Goal: Obtain resource: Obtain resource

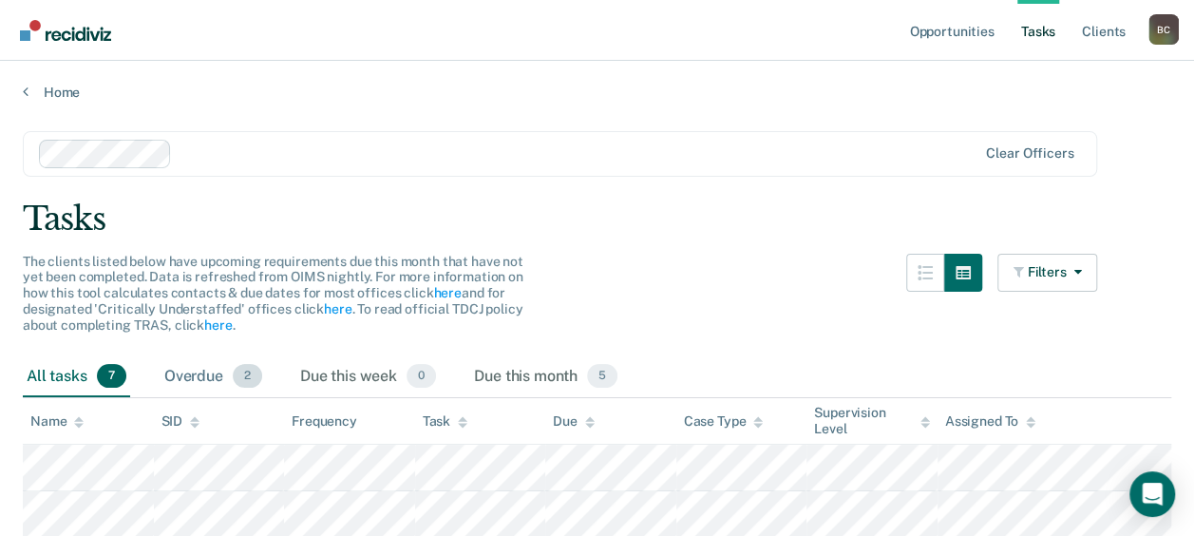
click at [194, 377] on div "Overdue 2" at bounding box center [213, 377] width 105 height 42
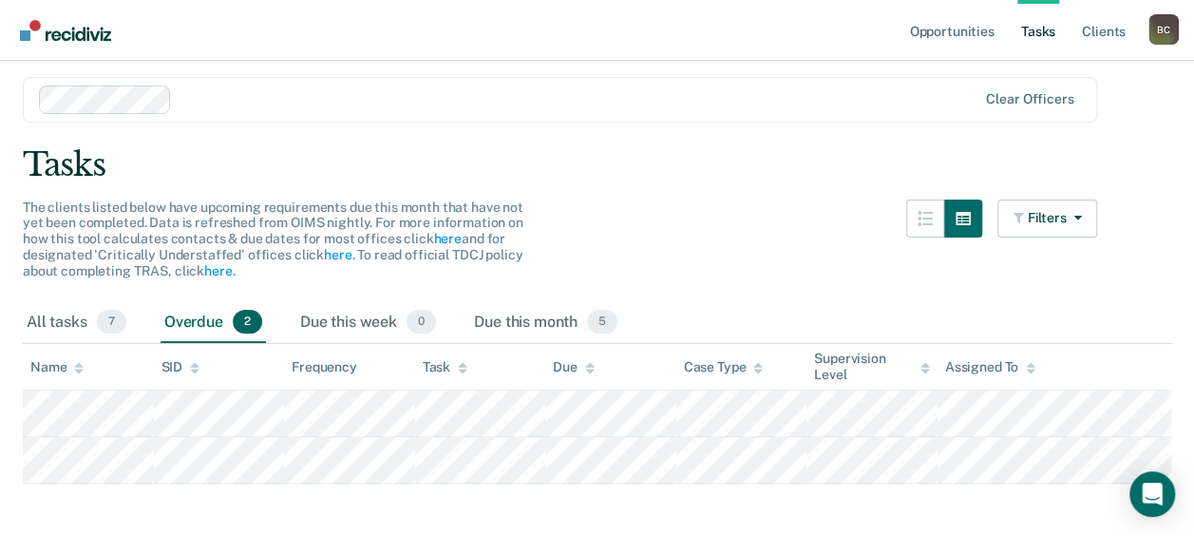
scroll to position [77, 0]
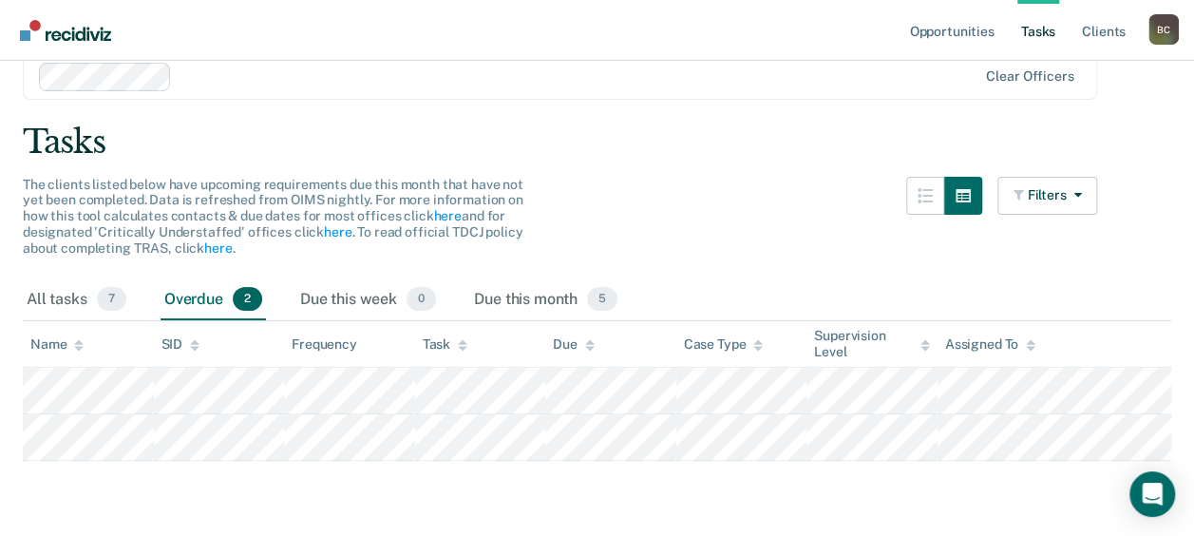
click at [191, 311] on div "Overdue 2" at bounding box center [213, 300] width 105 height 42
click at [72, 302] on div "All tasks 7" at bounding box center [76, 300] width 107 height 42
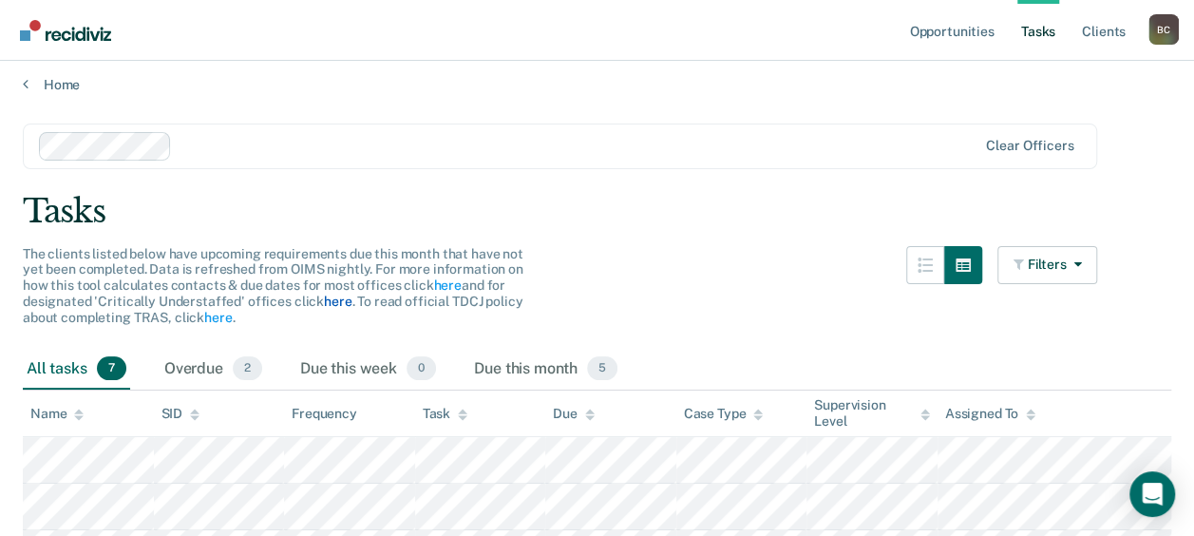
scroll to position [0, 0]
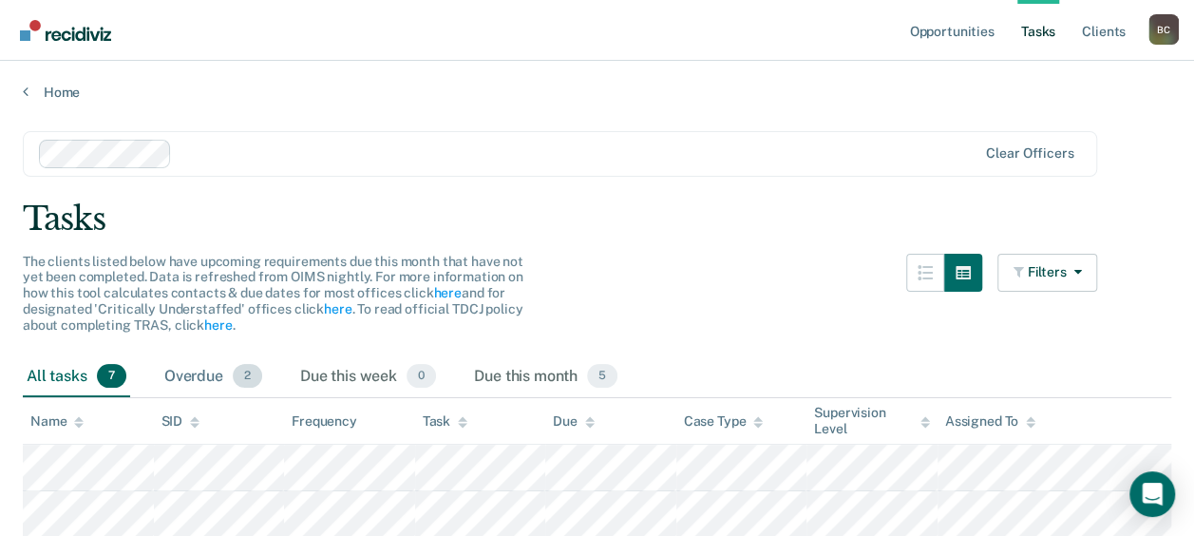
click at [193, 378] on div "Overdue 2" at bounding box center [213, 377] width 105 height 42
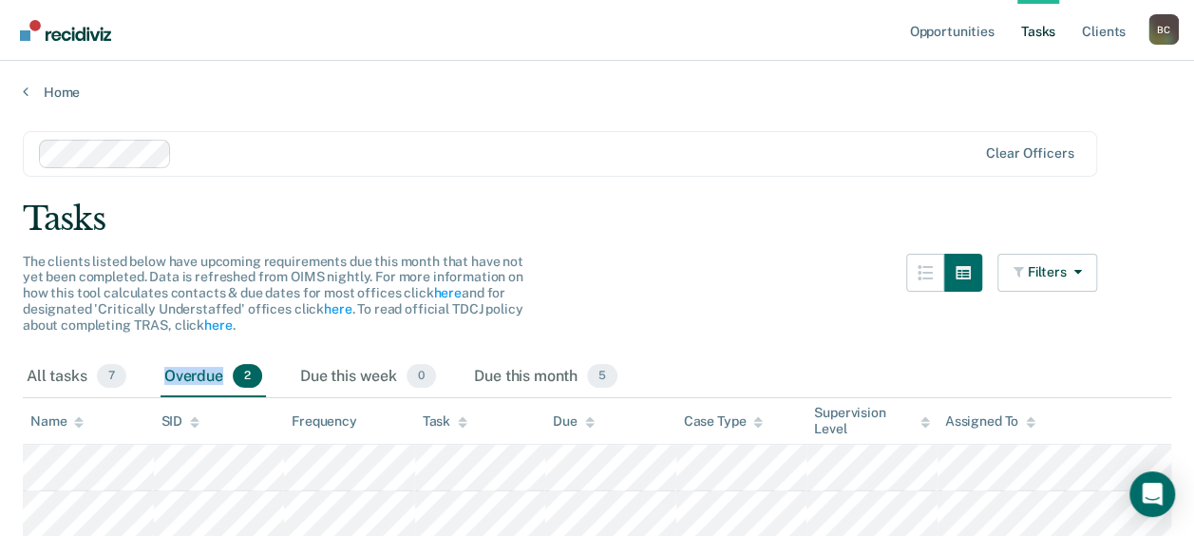
click at [193, 378] on div "Overdue 2" at bounding box center [213, 377] width 105 height 42
click at [50, 99] on link "Home" at bounding box center [597, 92] width 1149 height 17
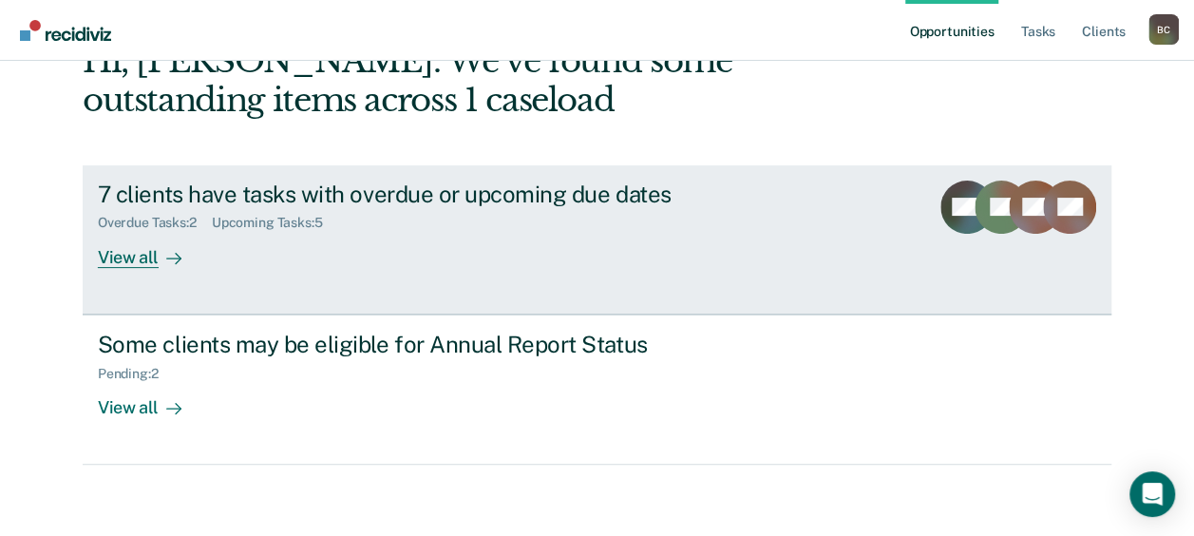
scroll to position [122, 0]
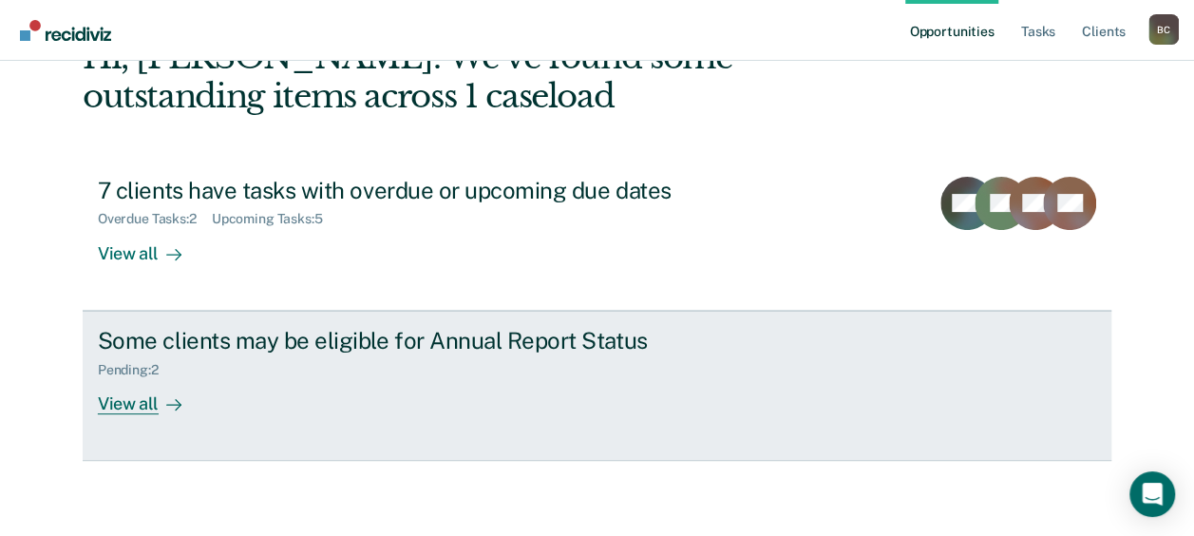
click at [266, 332] on div "Some clients may be eligible for Annual Report Status" at bounding box center [431, 341] width 667 height 28
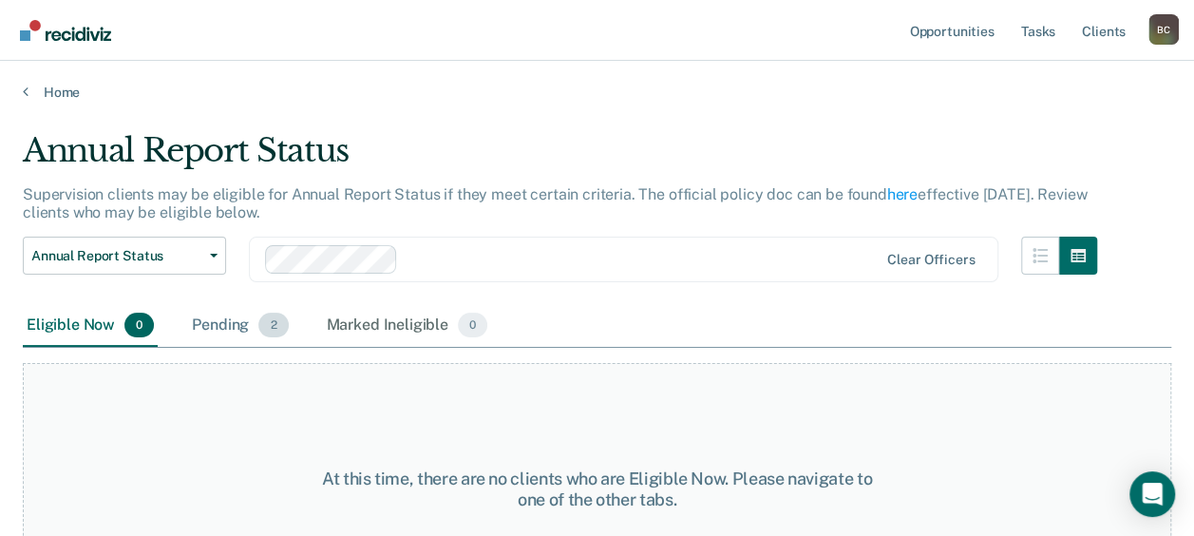
click at [210, 323] on div "Pending 2" at bounding box center [240, 326] width 104 height 42
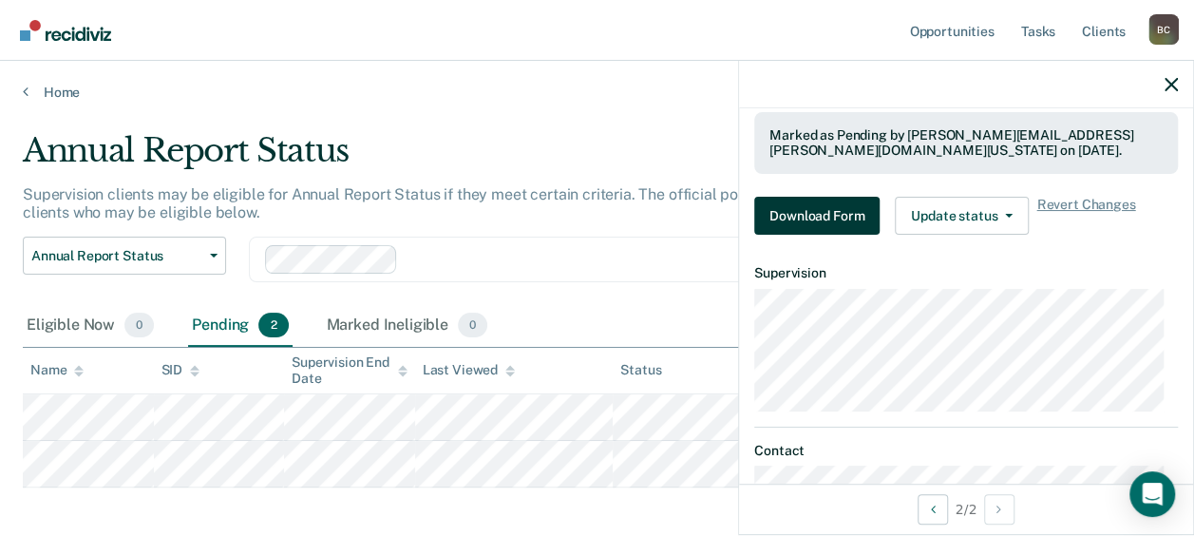
scroll to position [380, 0]
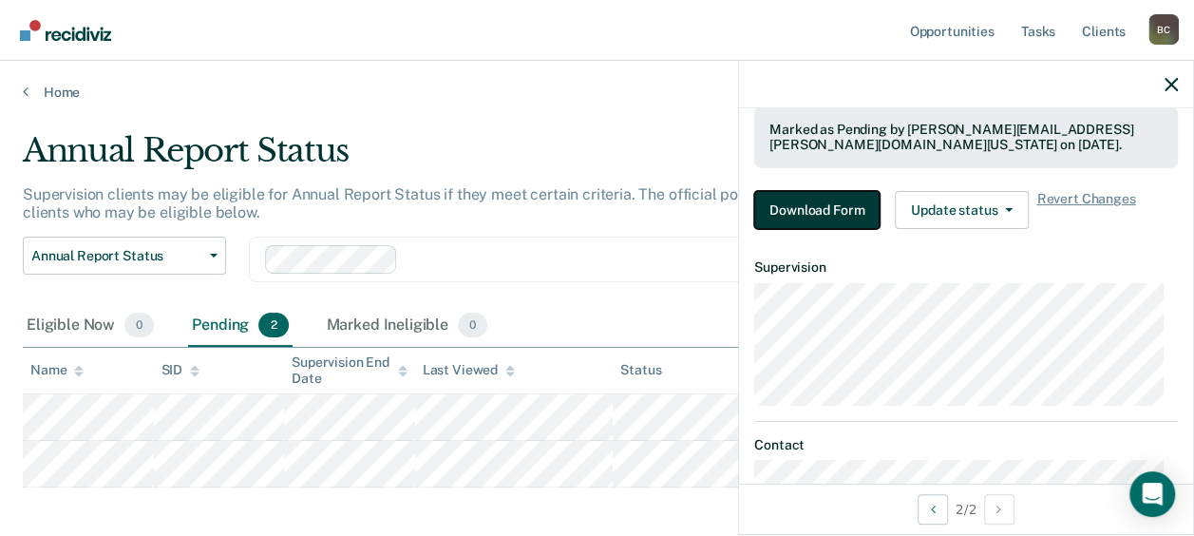
click at [829, 207] on button "Download Form" at bounding box center [816, 210] width 125 height 38
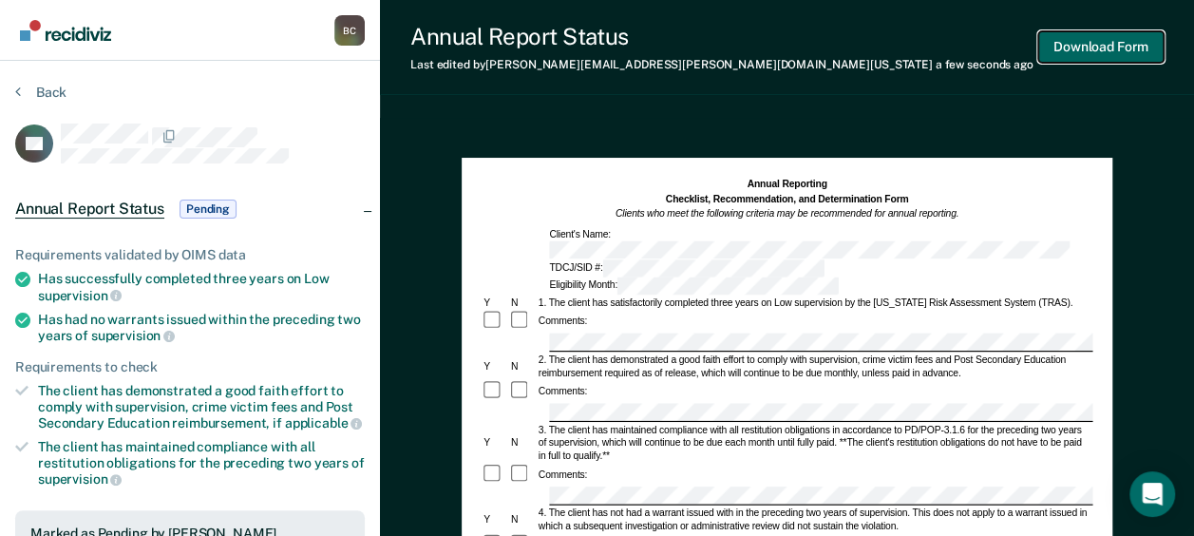
click at [1121, 49] on button "Download Form" at bounding box center [1100, 46] width 125 height 31
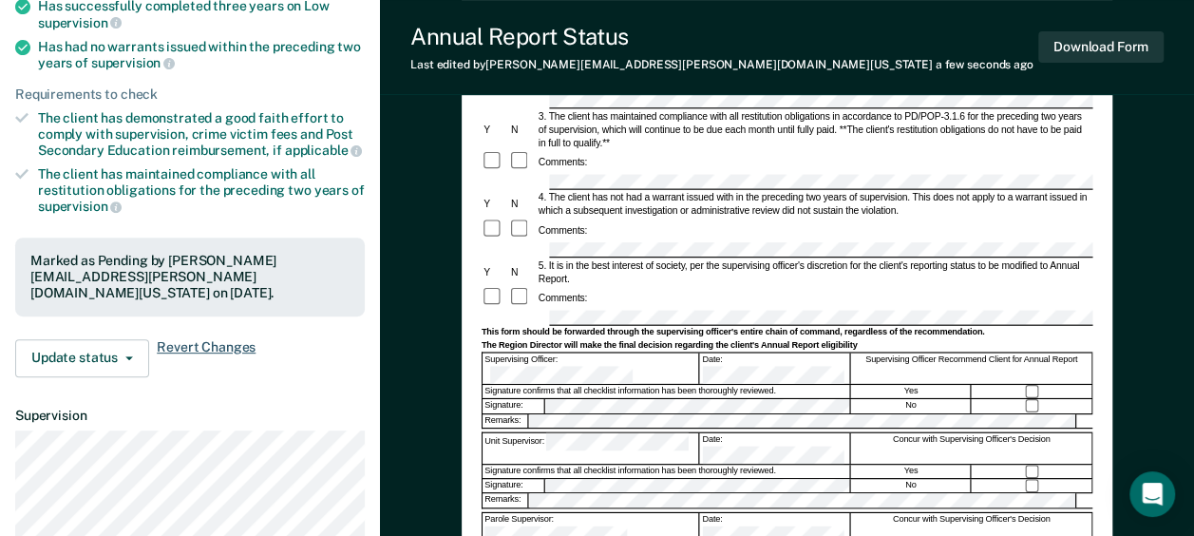
scroll to position [475, 0]
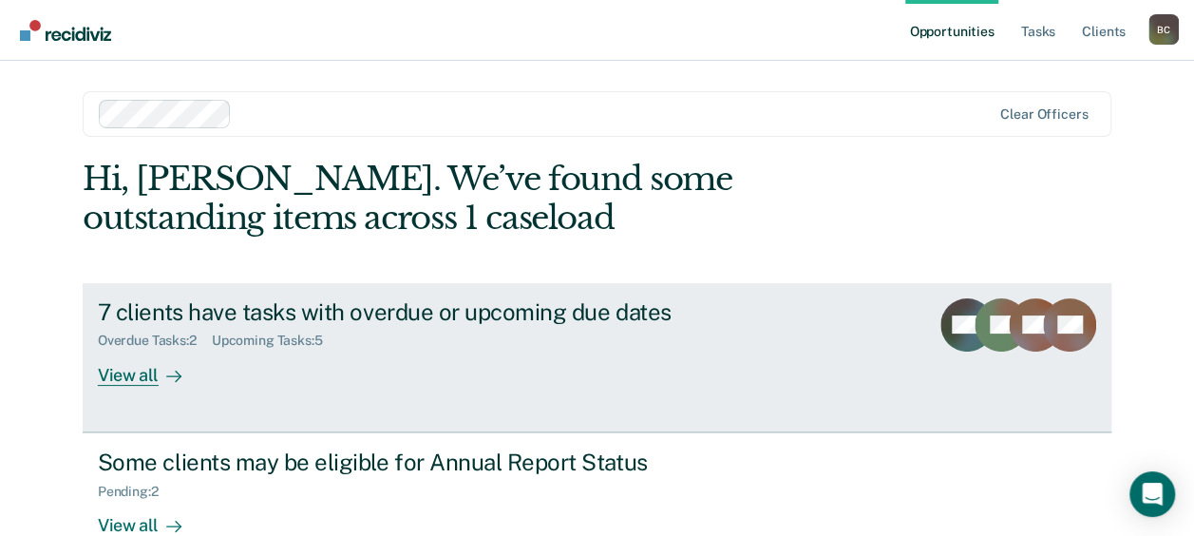
scroll to position [46, 0]
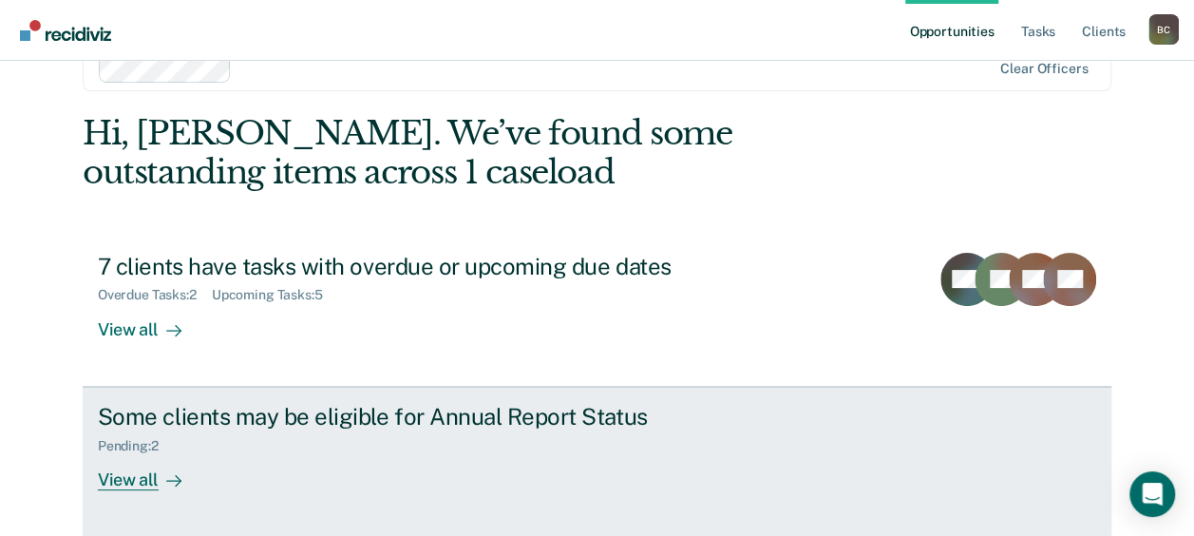
click at [238, 406] on div "Some clients may be eligible for Annual Report Status" at bounding box center [431, 417] width 667 height 28
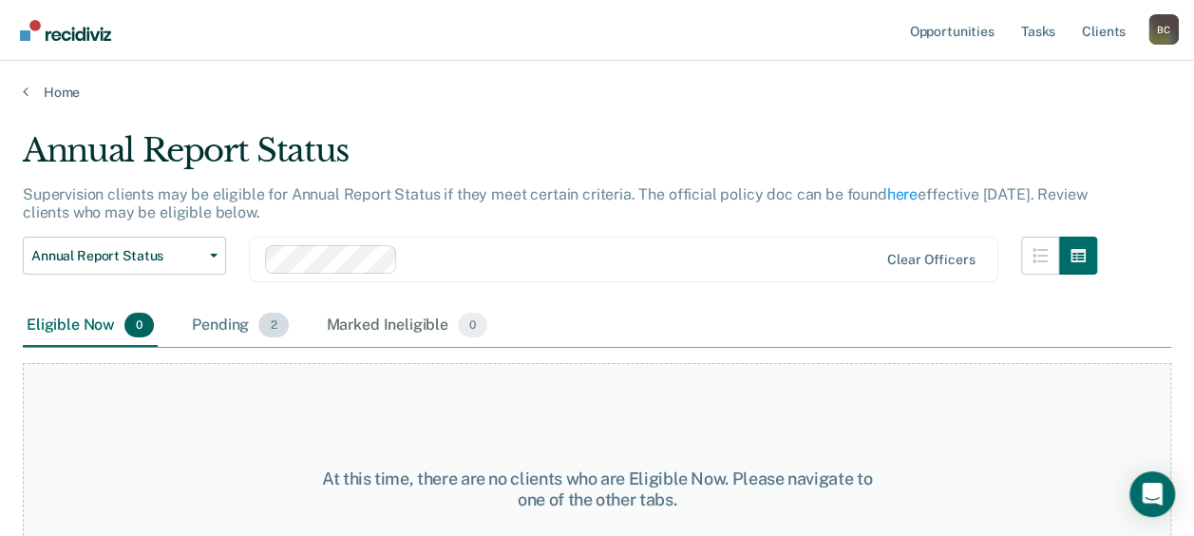
click at [209, 326] on div "Pending 2" at bounding box center [240, 326] width 104 height 42
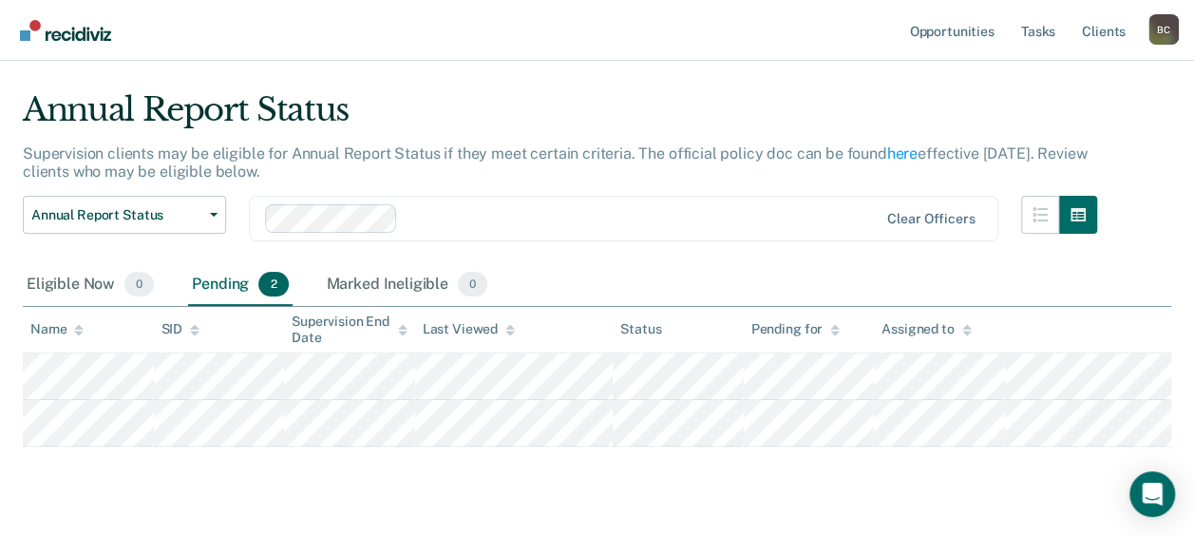
scroll to position [87, 0]
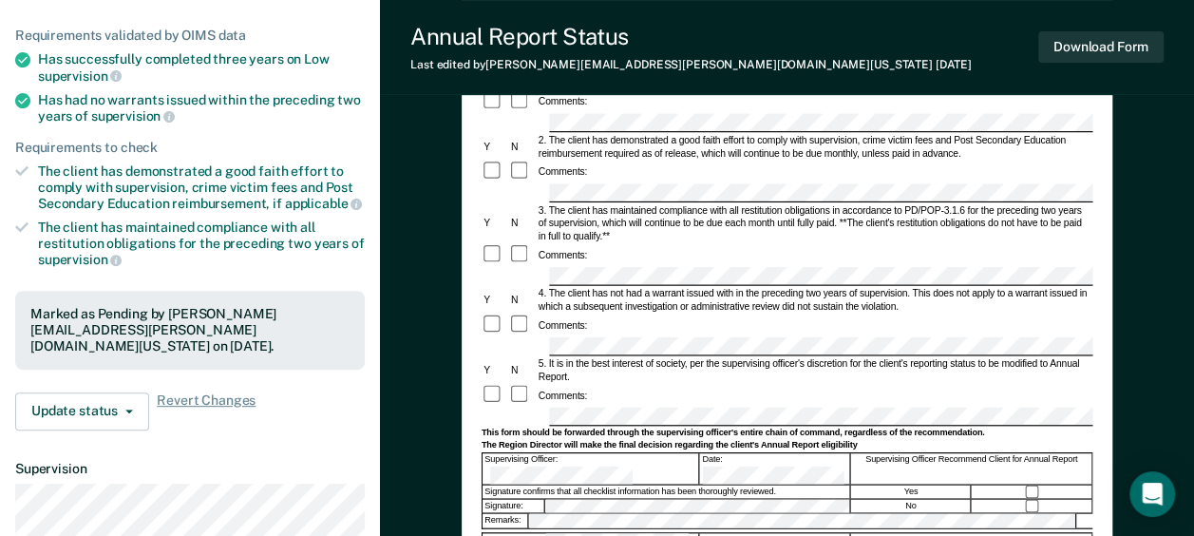
scroll to position [285, 0]
